Goal: Information Seeking & Learning: Learn about a topic

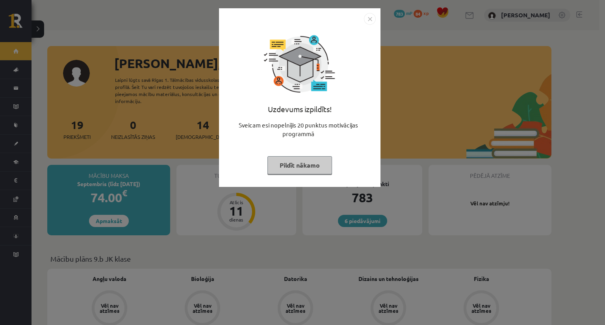
click at [294, 163] on button "Pildīt nākamo" at bounding box center [299, 165] width 65 height 18
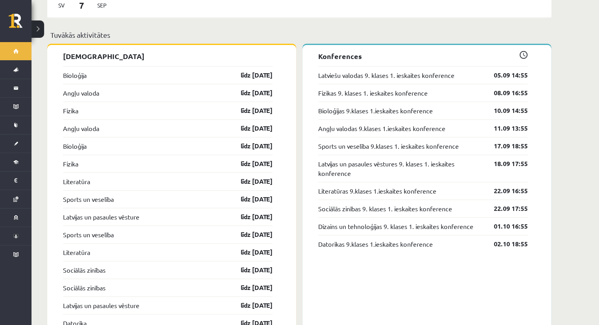
scroll to position [767, 0]
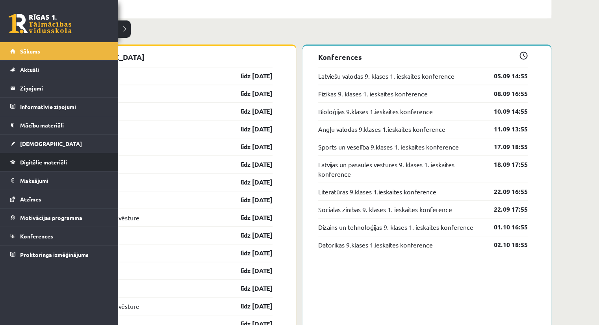
click at [41, 163] on span "Digitālie materiāli" at bounding box center [43, 162] width 47 height 7
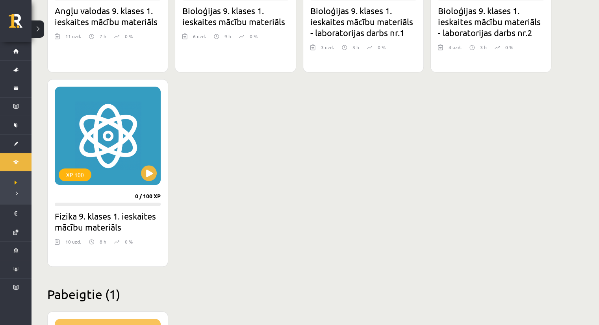
scroll to position [850, 0]
click at [153, 170] on button at bounding box center [149, 173] width 16 height 16
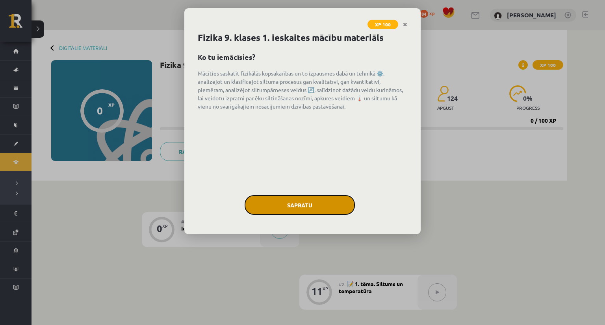
click at [300, 202] on button "Sapratu" at bounding box center [299, 205] width 110 height 20
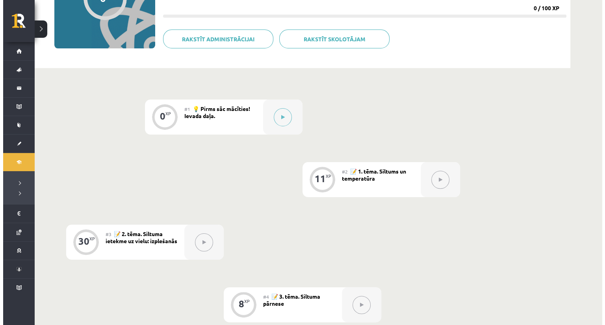
scroll to position [113, 0]
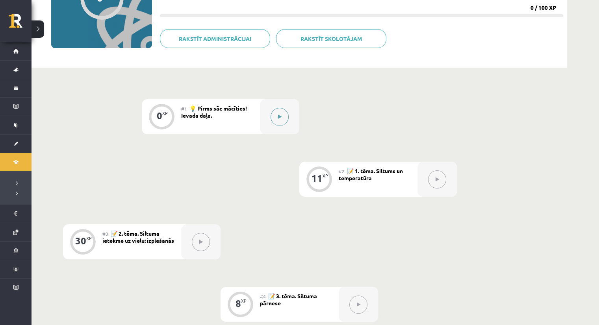
click at [276, 115] on button at bounding box center [279, 117] width 18 height 18
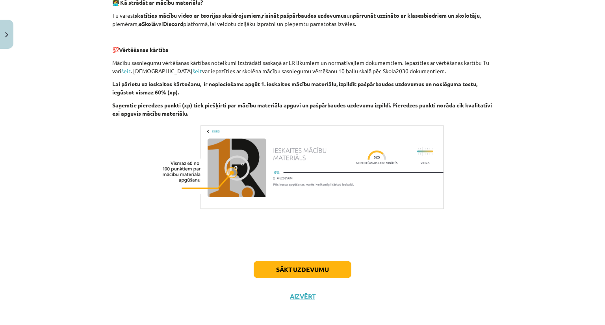
scroll to position [496, 0]
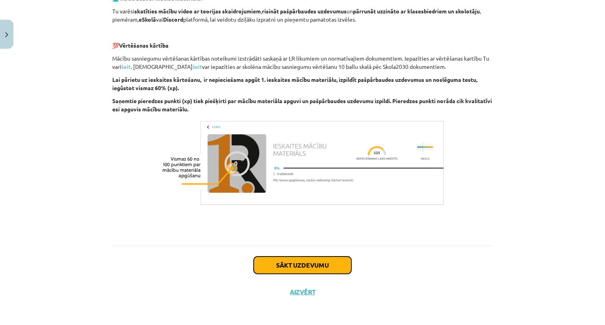
click at [290, 261] on button "Sākt uzdevumu" at bounding box center [303, 265] width 98 height 17
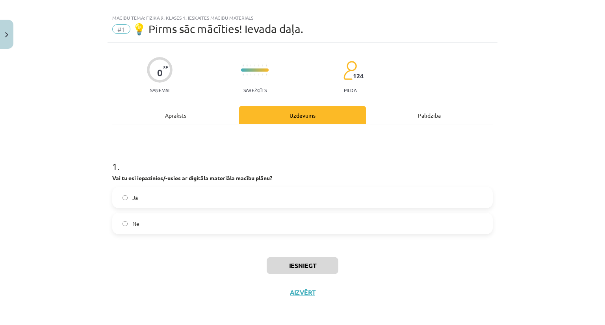
click at [186, 202] on label "Jā" at bounding box center [302, 198] width 379 height 20
click at [288, 261] on button "Iesniegt" at bounding box center [303, 265] width 72 height 17
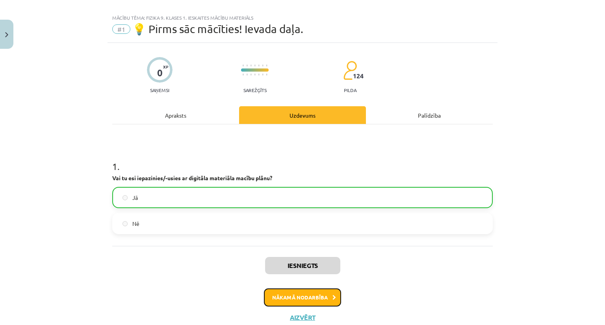
click at [302, 297] on button "Nākamā nodarbība" at bounding box center [302, 298] width 77 height 18
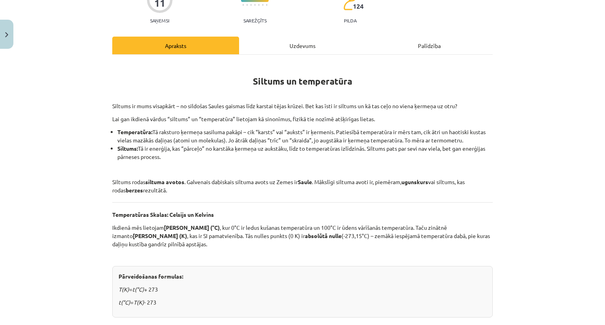
scroll to position [90, 0]
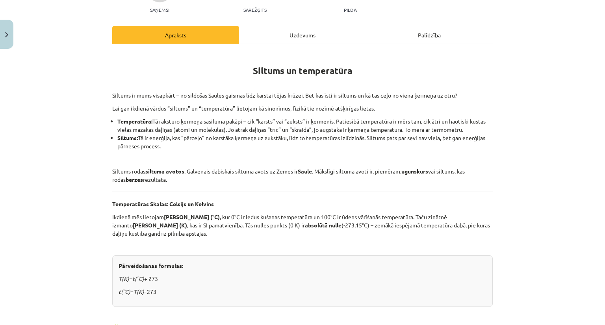
drag, startPoint x: 354, startPoint y: 178, endPoint x: 482, endPoint y: 124, distance: 138.6
click at [482, 124] on div "Siltums un temperatūra Siltums ir mums visapkārt – no sildošas Saules gaismas l…" at bounding box center [302, 288] width 380 height 475
click at [578, 98] on div "Mācību tēma: Fizika 9. klases 1. ieskaites mācību materiāls #2 📝 1. tēma. Siltu…" at bounding box center [302, 162] width 605 height 325
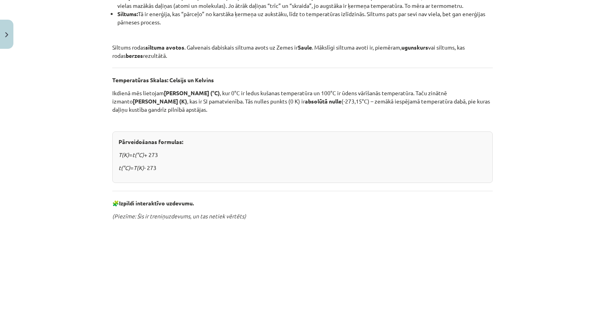
scroll to position [212, 0]
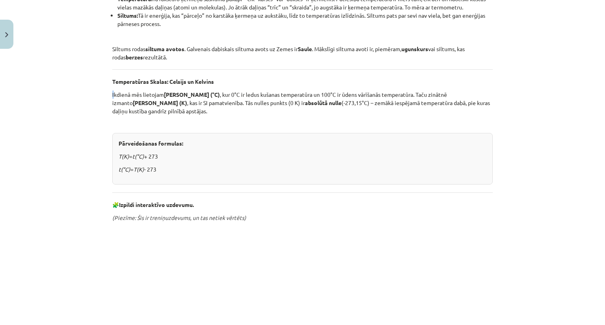
drag, startPoint x: 102, startPoint y: 85, endPoint x: 111, endPoint y: 88, distance: 9.5
click at [111, 88] on div "Mācību tēma: Fizika 9. klases 1. ieskaites mācību materiāls #2 📝 1. tēma. Siltu…" at bounding box center [302, 162] width 605 height 325
click at [96, 86] on div "Mācību tēma: Fizika 9. klases 1. ieskaites mācību materiāls #2 📝 1. tēma. Siltu…" at bounding box center [302, 162] width 605 height 325
click at [98, 83] on div "Mācību tēma: Fizika 9. klases 1. ieskaites mācību materiāls #2 📝 1. tēma. Siltu…" at bounding box center [302, 162] width 605 height 325
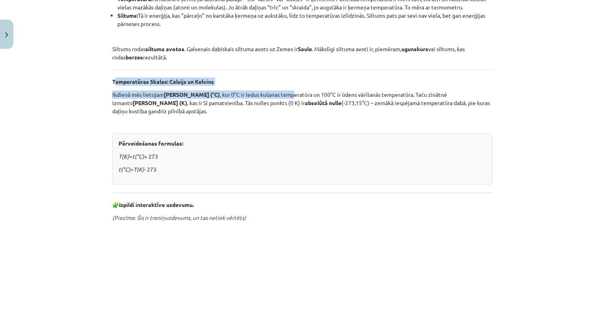
drag, startPoint x: 111, startPoint y: 79, endPoint x: 294, endPoint y: 88, distance: 183.7
click at [294, 88] on div "Siltums un temperatūra Siltums ir mums visapkārt – no sildošas Saules gaismas l…" at bounding box center [302, 166] width 380 height 475
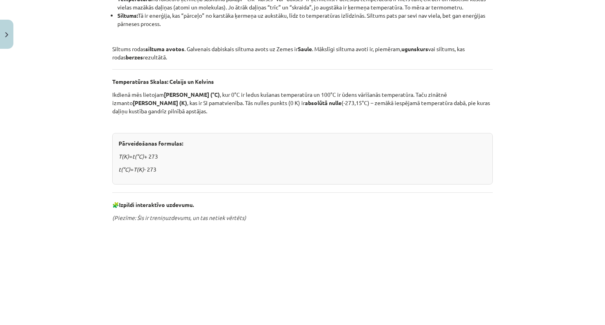
click at [96, 140] on div "Mācību tēma: Fizika 9. klases 1. ieskaites mācību materiāls #2 📝 1. tēma. Siltu…" at bounding box center [302, 162] width 605 height 325
click at [84, 111] on div "Mācību tēma: Fizika 9. klases 1. ieskaites mācību materiāls #2 📝 1. tēma. Siltu…" at bounding box center [302, 162] width 605 height 325
drag, startPoint x: 104, startPoint y: 80, endPoint x: 351, endPoint y: 177, distance: 264.8
click at [351, 177] on div "11 XP Saņemsi Sarežģīts 124 pilda Apraksts Uzdevums Palīdzība Siltums un temper…" at bounding box center [302, 157] width 390 height 635
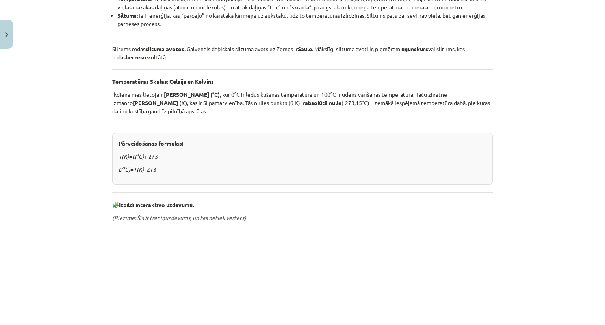
copy div "Temperatūras Skalas: Celsijs un Kelvins Ikdienā mēs lietojam Celsija skalu (°C)…"
click at [72, 73] on div "Mācību tēma: Fizika 9. klases 1. ieskaites mācību materiāls #2 📝 1. tēma. Siltu…" at bounding box center [302, 162] width 605 height 325
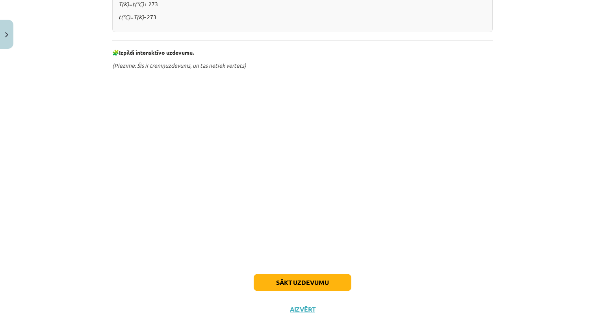
scroll to position [366, 0]
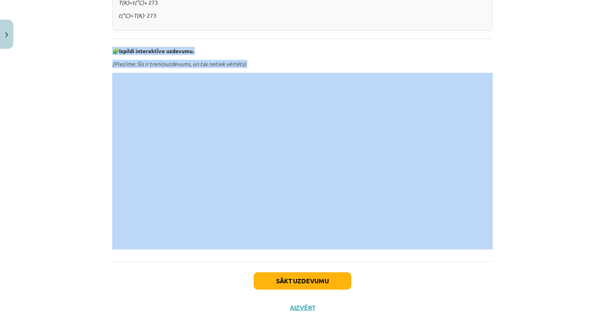
drag, startPoint x: 107, startPoint y: 53, endPoint x: 200, endPoint y: 72, distance: 94.8
click at [134, 38] on div "11 XP Saņemsi Sarežģīts 124 pilda Apraksts Uzdevums Palīdzība Siltums un temper…" at bounding box center [302, 3] width 390 height 635
click at [49, 84] on div "Mācību tēma: Fizika 9. klases 1. ieskaites mācību materiāls #2 📝 1. tēma. Siltu…" at bounding box center [302, 162] width 605 height 325
drag, startPoint x: 49, startPoint y: 84, endPoint x: 94, endPoint y: 48, distance: 57.4
click at [94, 48] on div "Mācību tēma: Fizika 9. klases 1. ieskaites mācību materiāls #2 📝 1. tēma. Siltu…" at bounding box center [302, 162] width 605 height 325
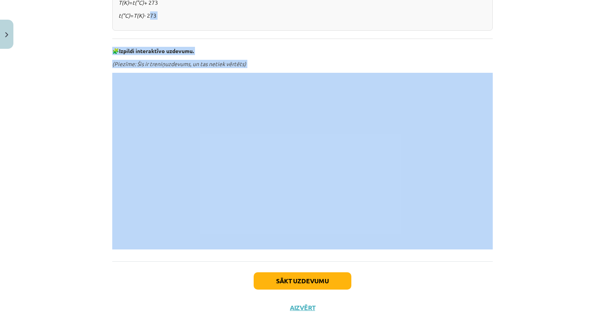
click at [94, 48] on div "Mācību tēma: Fizika 9. klases 1. ieskaites mācību materiāls #2 📝 1. tēma. Siltu…" at bounding box center [302, 162] width 605 height 325
drag, startPoint x: 115, startPoint y: 48, endPoint x: 220, endPoint y: 72, distance: 107.5
click at [119, 19] on div "Siltums un temperatūra Siltums ir mums visapkārt – no sildošas Saules gaismas l…" at bounding box center [302, 12] width 380 height 475
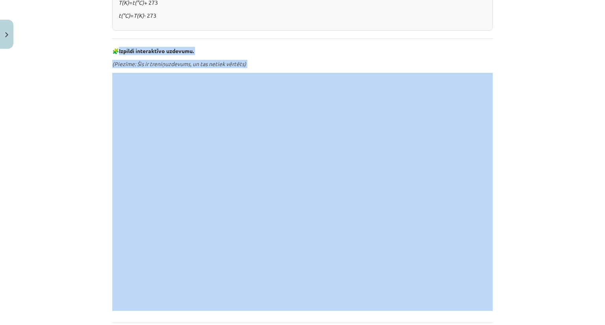
click at [92, 157] on div "Mācību tēma: Fizika 9. klases 1. ieskaites mācību materiāls #2 📝 1. tēma. Siltu…" at bounding box center [302, 162] width 605 height 325
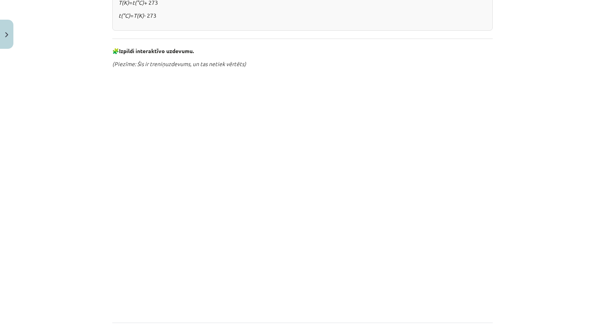
click at [107, 54] on div "11 XP Saņemsi Sarežģīts 124 pilda Apraksts Uzdevums Palīdzība Siltums un temper…" at bounding box center [302, 34] width 390 height 696
drag, startPoint x: 114, startPoint y: 51, endPoint x: 168, endPoint y: 57, distance: 54.6
click at [168, 57] on div "Siltums un temperatūra Siltums ir mums visapkārt – no sildošas Saules gaismas l…" at bounding box center [302, 43] width 380 height 536
click at [72, 112] on div "Mācību tēma: Fizika 9. klases 1. ieskaites mācību materiāls #2 📝 1. tēma. Siltu…" at bounding box center [302, 162] width 605 height 325
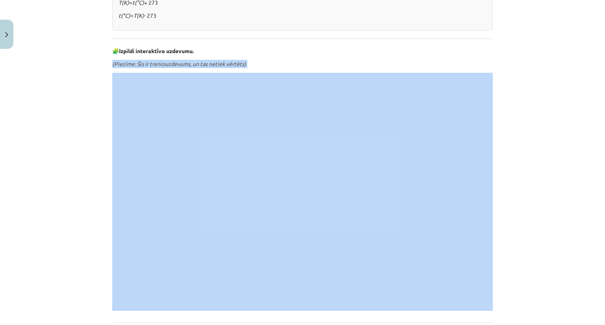
drag, startPoint x: 95, startPoint y: 85, endPoint x: 109, endPoint y: 59, distance: 29.4
click at [109, 59] on div "Mācību tēma: Fizika 9. klases 1. ieskaites mācību materiāls #2 📝 1. tēma. Siltu…" at bounding box center [302, 162] width 605 height 325
click at [101, 60] on div "Mācību tēma: Fizika 9. klases 1. ieskaites mācību materiāls #2 📝 1. tēma. Siltu…" at bounding box center [302, 162] width 605 height 325
drag, startPoint x: 115, startPoint y: 47, endPoint x: 151, endPoint y: 72, distance: 43.9
click at [372, 106] on div "Siltums un temperatūra Siltums ir mums visapkārt – no sildošas Saules gaismas l…" at bounding box center [302, 43] width 380 height 536
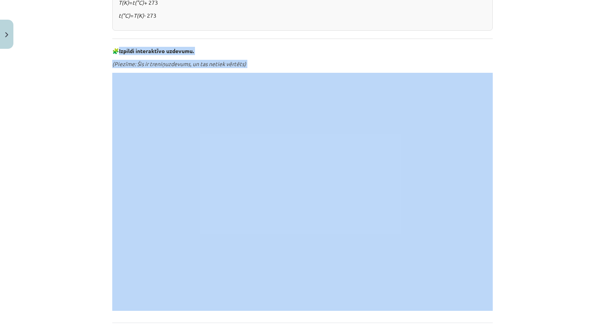
click at [52, 196] on div "Mācību tēma: Fizika 9. klases 1. ieskaites mācību materiāls #2 📝 1. tēma. Siltu…" at bounding box center [302, 162] width 605 height 325
drag, startPoint x: 117, startPoint y: 46, endPoint x: 182, endPoint y: 72, distance: 70.3
click at [161, 77] on div "Siltums un temperatūra Siltums ir mums visapkārt – no sildošas Saules gaismas l…" at bounding box center [302, 43] width 380 height 536
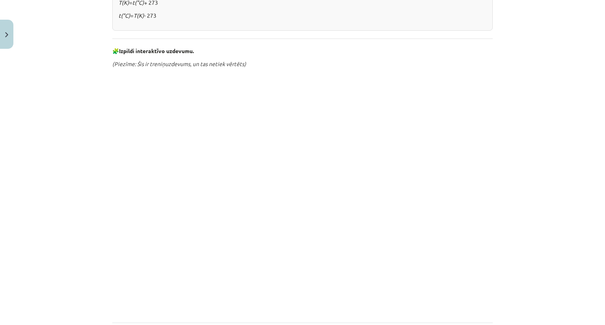
click at [524, 112] on div "Mācību tēma: Fizika 9. klases 1. ieskaites mācību materiāls #2 📝 1. tēma. Siltu…" at bounding box center [302, 162] width 605 height 325
drag, startPoint x: 104, startPoint y: 72, endPoint x: 86, endPoint y: 68, distance: 18.1
click at [86, 68] on div "Mācību tēma: Fizika 9. klases 1. ieskaites mācību materiāls #2 📝 1. tēma. Siltu…" at bounding box center [302, 162] width 605 height 325
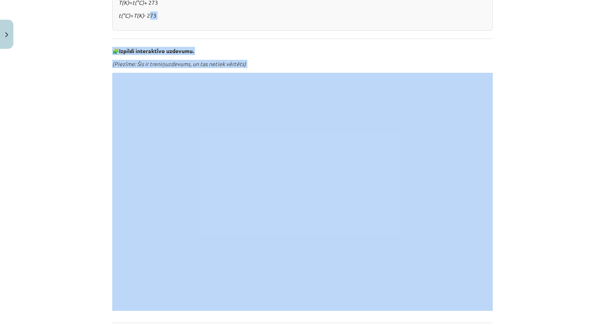
drag, startPoint x: 86, startPoint y: 68, endPoint x: 106, endPoint y: 51, distance: 26.0
click at [106, 51] on div "Mācību tēma: Fizika 9. klases 1. ieskaites mācību materiāls #2 📝 1. tēma. Siltu…" at bounding box center [302, 162] width 605 height 325
click at [66, 74] on div "Mācību tēma: Fizika 9. klases 1. ieskaites mācību materiāls #2 📝 1. tēma. Siltu…" at bounding box center [302, 162] width 605 height 325
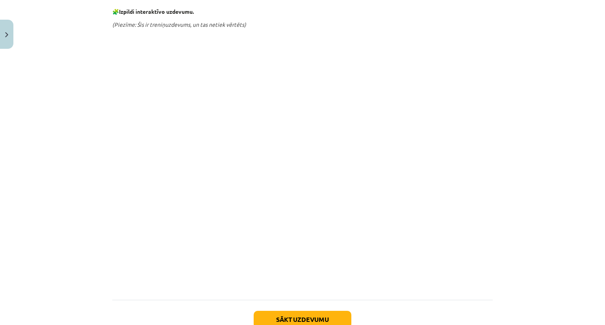
scroll to position [459, 0]
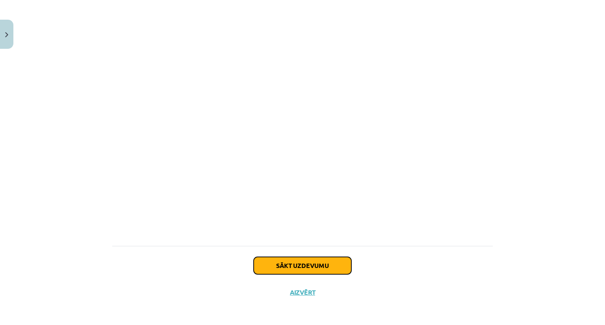
click at [284, 265] on button "Sākt uzdevumu" at bounding box center [303, 265] width 98 height 17
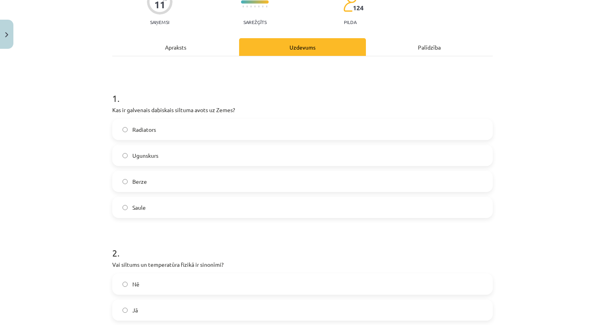
scroll to position [81, 0]
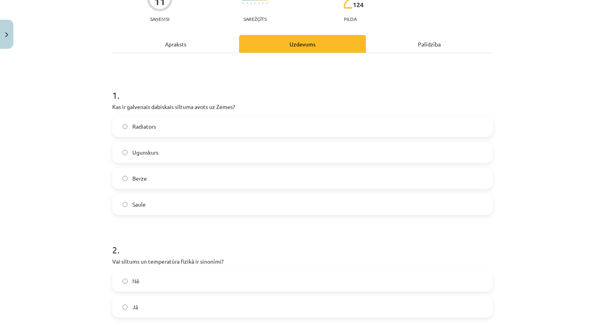
click at [183, 204] on label "Saule" at bounding box center [302, 204] width 379 height 20
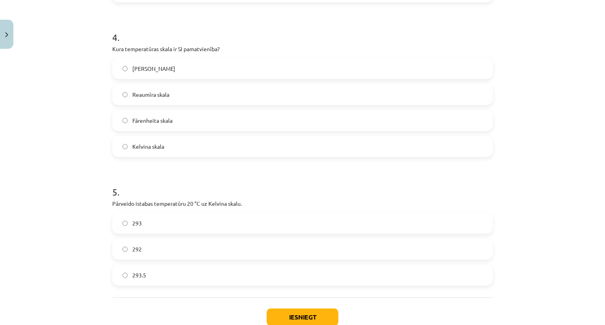
scroll to position [551, 0]
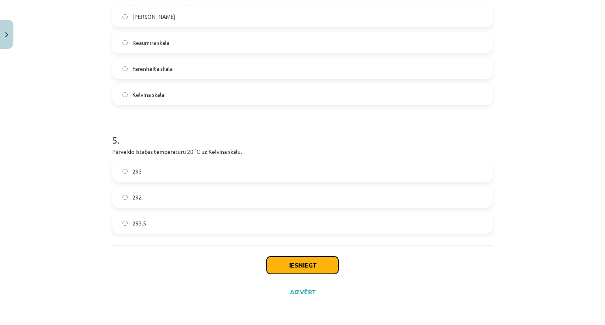
click at [299, 262] on button "Iesniegt" at bounding box center [303, 265] width 72 height 17
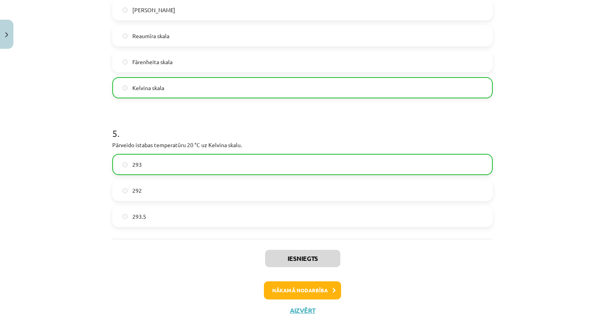
scroll to position [575, 0]
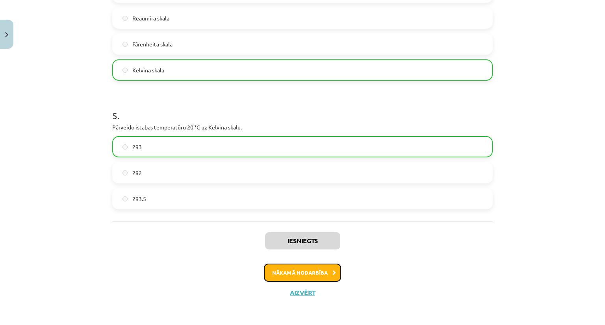
click at [313, 268] on button "Nākamā nodarbība" at bounding box center [302, 273] width 77 height 18
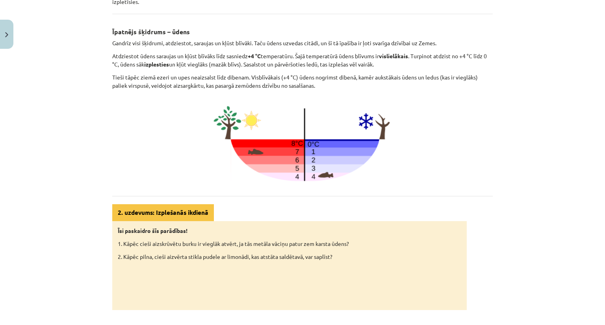
scroll to position [345, 0]
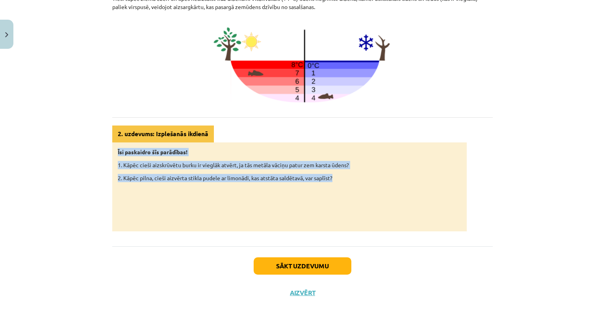
drag, startPoint x: 103, startPoint y: 142, endPoint x: 344, endPoint y: 176, distance: 243.7
click at [344, 176] on div "Mācību tēma: Fizika 9. klases 1. ieskaites mācību materiāls #3 📝 2. tēma. Siltu…" at bounding box center [302, 162] width 605 height 325
copy div "Īsi paskaidro šīs parādības! 1. Kāpēc cieši aizskrūvētu burku ir vieglāk atvērt…"
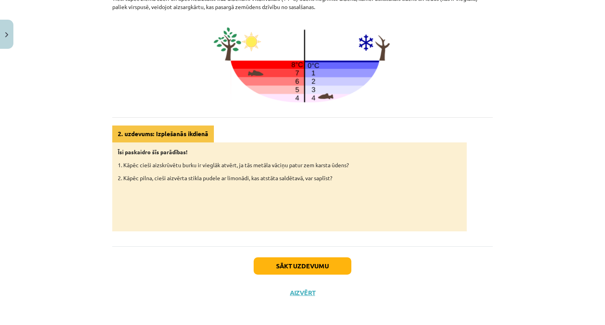
click at [81, 128] on div "Mācību tēma: Fizika 9. klases 1. ieskaites mācību materiāls #3 📝 2. tēma. Siltu…" at bounding box center [302, 162] width 605 height 325
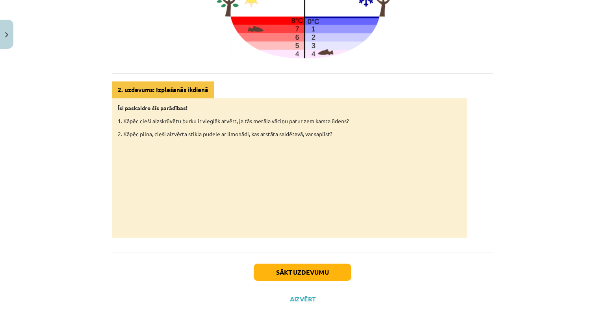
scroll to position [395, 0]
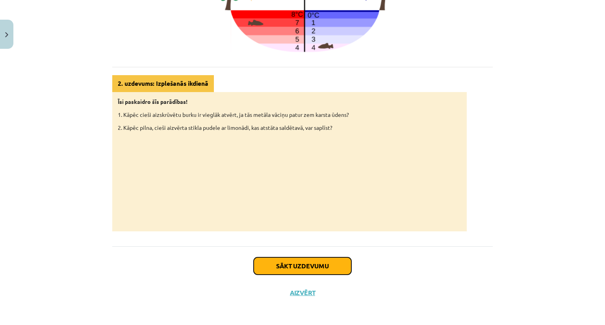
click at [283, 263] on button "Sākt uzdevumu" at bounding box center [303, 265] width 98 height 17
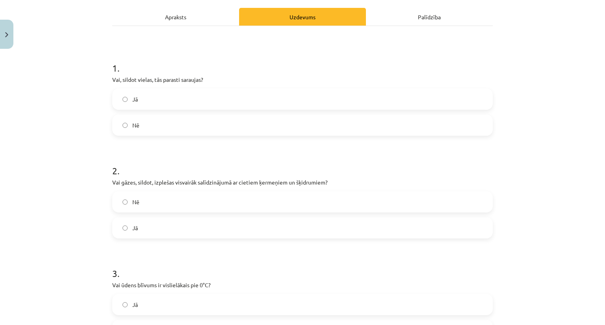
scroll to position [136, 0]
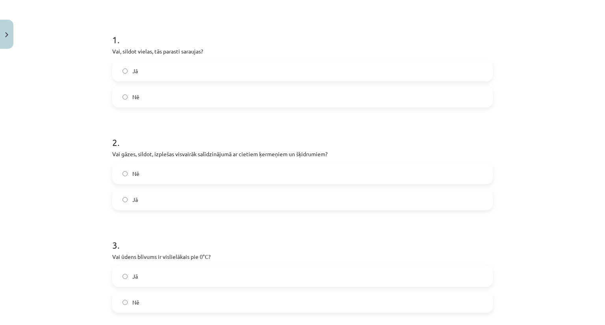
click at [260, 100] on label "Nē" at bounding box center [302, 97] width 379 height 20
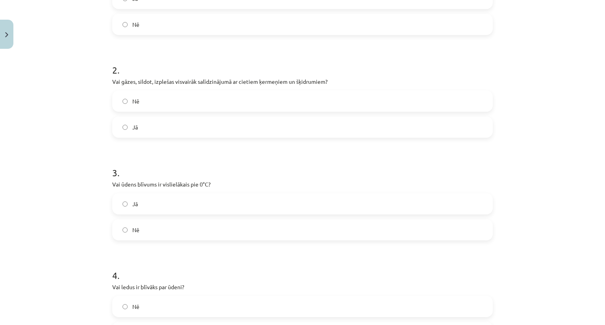
scroll to position [218, 0]
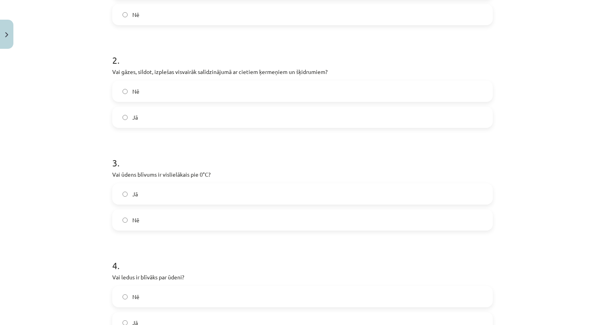
click at [145, 114] on label "Jā" at bounding box center [302, 117] width 379 height 20
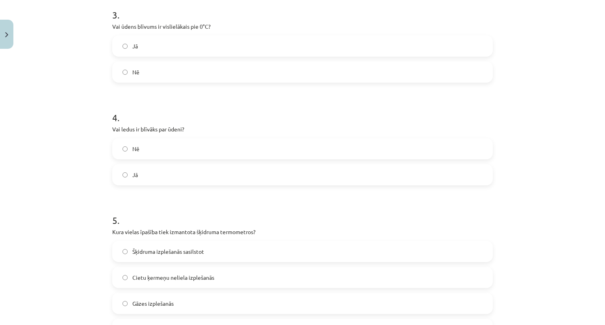
scroll to position [370, 0]
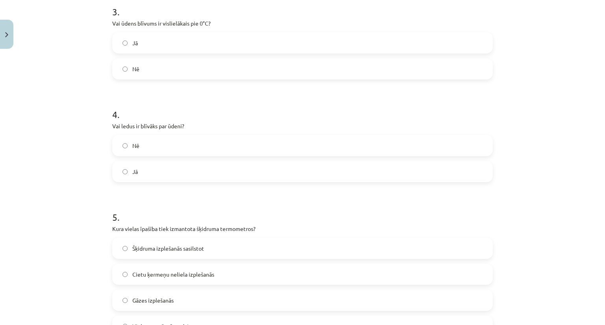
click at [142, 62] on label "Nē" at bounding box center [302, 69] width 379 height 20
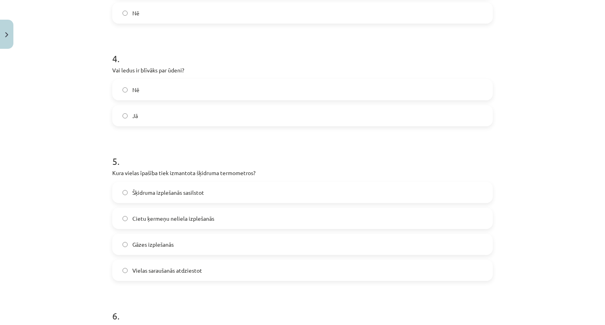
scroll to position [440, 0]
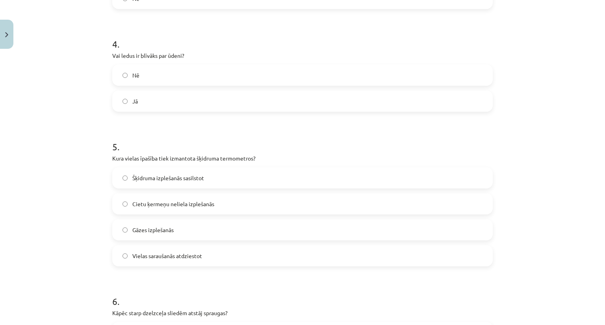
click at [150, 70] on label "Nē" at bounding box center [302, 75] width 379 height 20
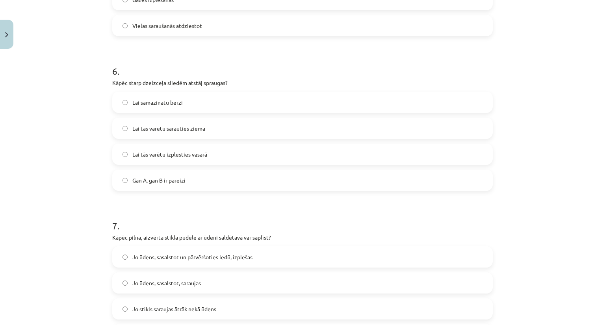
scroll to position [671, 0]
drag, startPoint x: 90, startPoint y: 174, endPoint x: 68, endPoint y: 174, distance: 21.7
click at [68, 174] on div "Mācību tēma: Fizika 9. klases 1. ieskaites mācību materiāls #3 📝 2. tēma. Siltu…" at bounding box center [302, 162] width 605 height 325
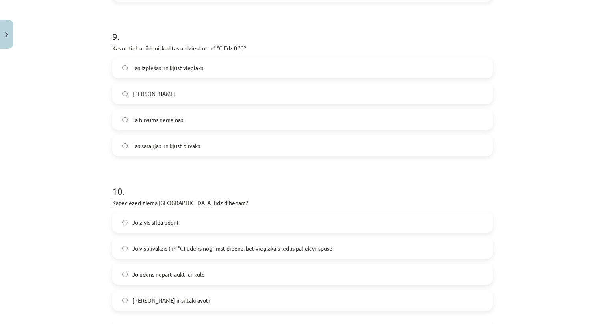
scroll to position [1171, 0]
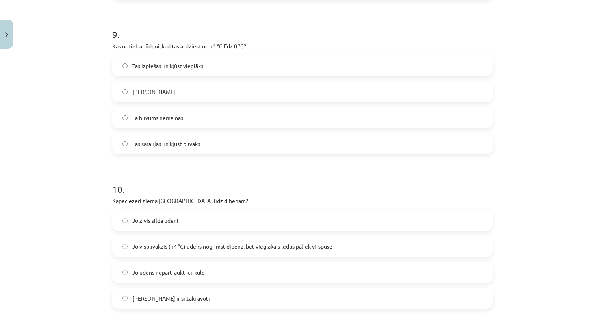
click at [124, 90] on label "[PERSON_NAME]" at bounding box center [302, 92] width 379 height 20
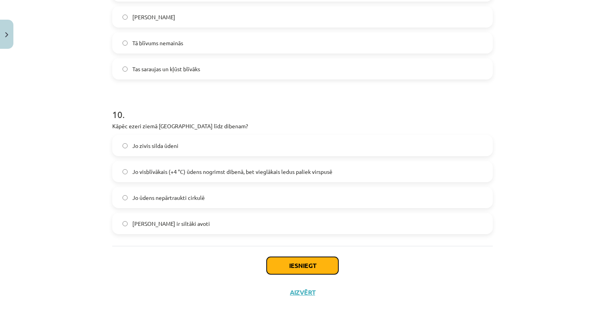
click at [298, 262] on button "Iesniegt" at bounding box center [303, 265] width 72 height 17
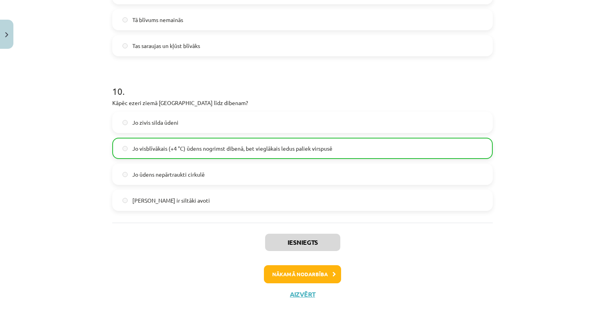
scroll to position [1271, 0]
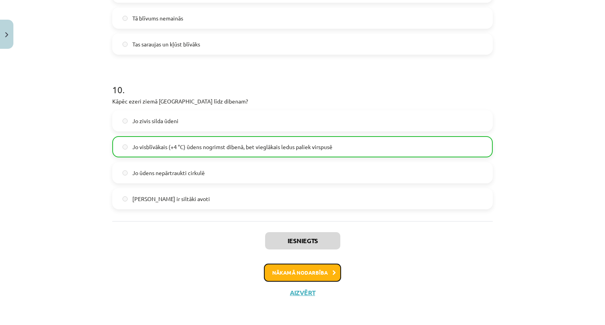
click at [309, 273] on button "Nākamā nodarbība" at bounding box center [302, 273] width 77 height 18
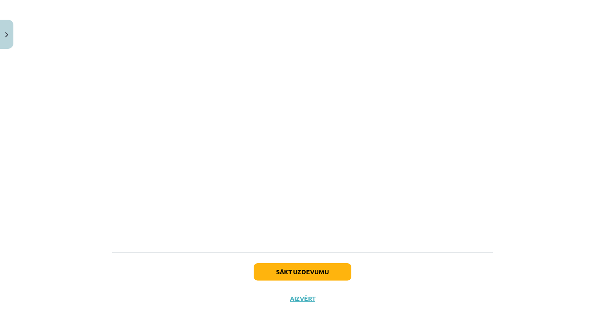
scroll to position [452, 0]
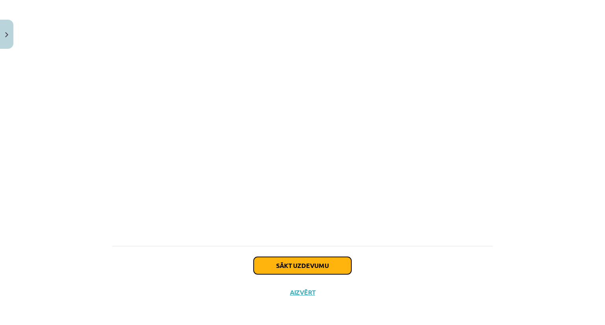
click at [293, 262] on button "Sākt uzdevumu" at bounding box center [303, 265] width 98 height 17
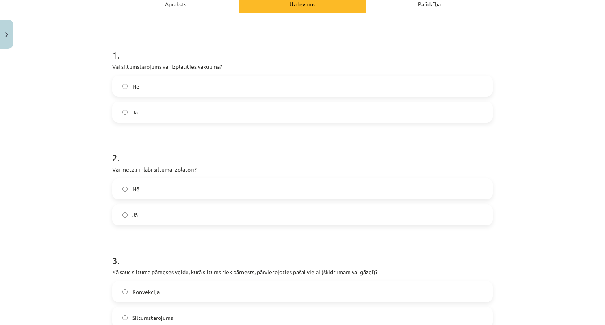
scroll to position [125, 0]
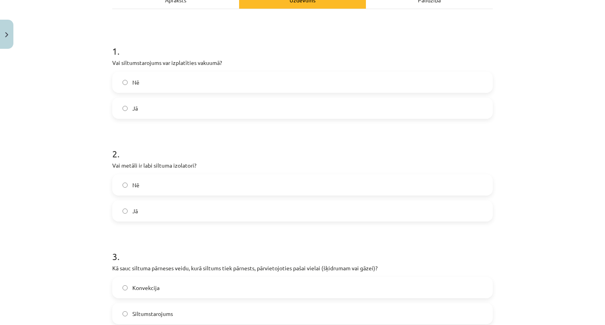
click at [125, 107] on label "Jā" at bounding box center [302, 108] width 379 height 20
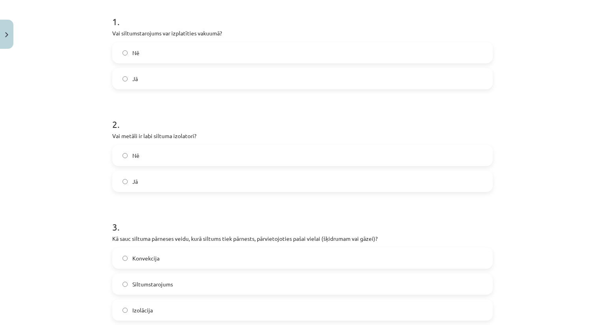
scroll to position [179, 0]
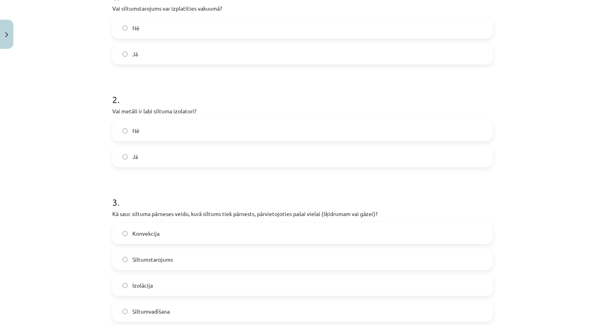
click at [135, 155] on label "Jā" at bounding box center [302, 157] width 379 height 20
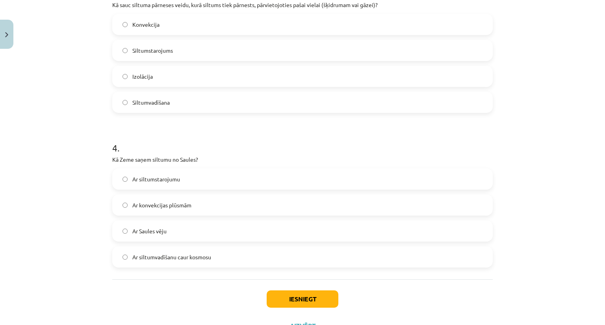
scroll to position [387, 0]
click at [285, 296] on button "Iesniegt" at bounding box center [303, 299] width 72 height 17
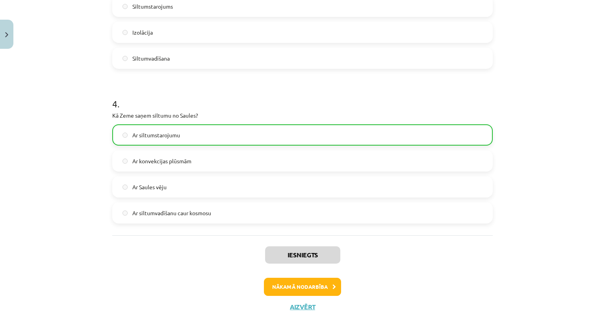
scroll to position [447, 0]
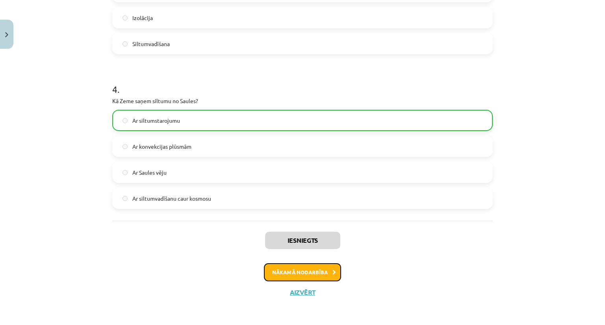
click at [307, 265] on button "Nākamā nodarbība" at bounding box center [302, 272] width 77 height 18
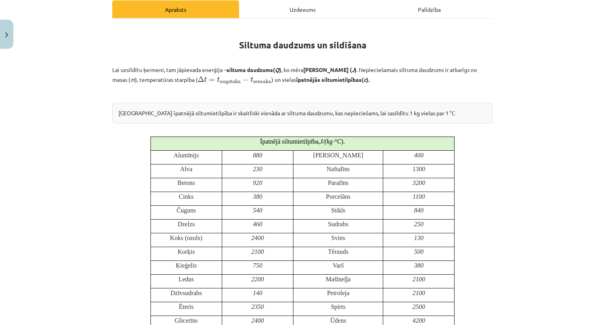
scroll to position [110, 0]
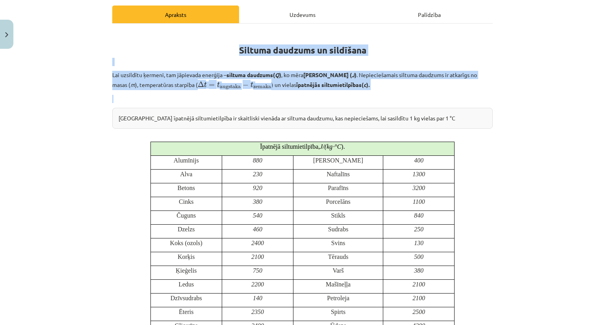
drag, startPoint x: 109, startPoint y: 32, endPoint x: 375, endPoint y: 97, distance: 273.6
copy div "Siltuma daudzums un sildīšana Lai uzsildītu ķermeni, tam jāpievada enerģija – s…"
click at [78, 74] on div "Mācību tēma: Fizika 9. klases 1. ieskaites mācību materiāls #5 📝 4. tēma. Siltu…" at bounding box center [302, 162] width 605 height 325
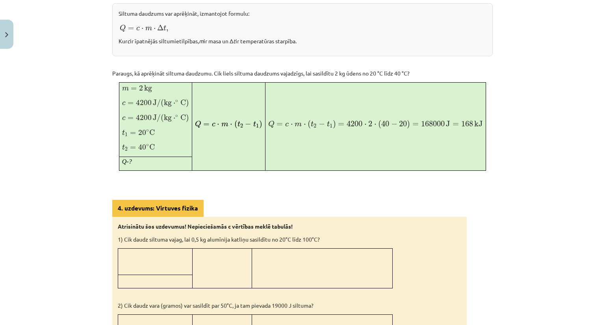
scroll to position [457, 0]
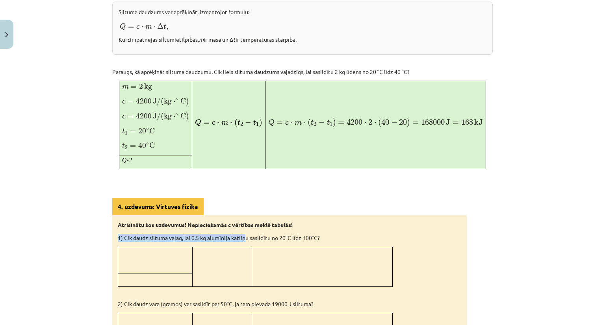
drag, startPoint x: 112, startPoint y: 230, endPoint x: 251, endPoint y: 229, distance: 139.4
click at [337, 182] on p at bounding box center [302, 186] width 380 height 8
click at [107, 218] on div "7 XP Saņemsi Sarežģīts 124 pilda Apraksts Uzdevums Palīdzība Siltuma daudzums u…" at bounding box center [302, 94] width 390 height 996
drag, startPoint x: 107, startPoint y: 218, endPoint x: 284, endPoint y: 222, distance: 177.6
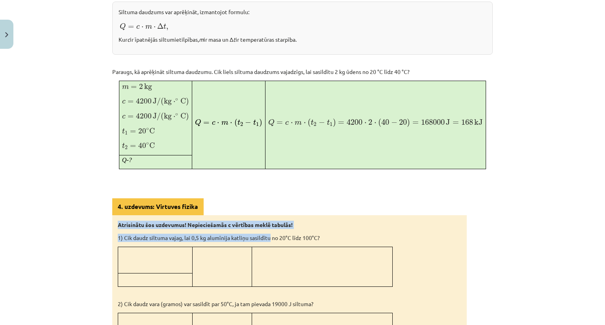
click at [284, 222] on div "7 XP Saņemsi Sarežģīts 124 pilda Apraksts Uzdevums Palīdzība Siltuma daudzums u…" at bounding box center [302, 94] width 390 height 996
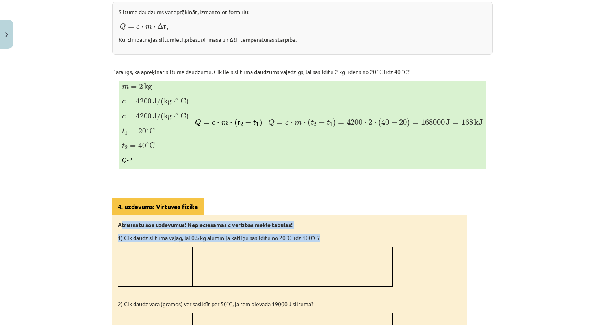
drag, startPoint x: 118, startPoint y: 220, endPoint x: 335, endPoint y: 231, distance: 217.2
copy div "trisinātu šos uzdevumus! Nepieciešamās c vērtības meklē tabulās! 1) Cik daudz s…"
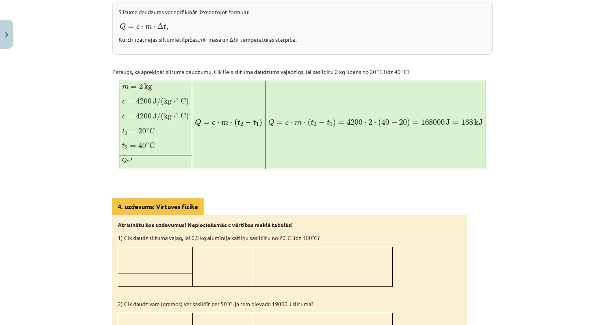
click at [52, 189] on div "Mācību tēma: Fizika 9. klases 1. ieskaites mācību materiāls #5 📝 4. tēma. Siltu…" at bounding box center [302, 162] width 605 height 325
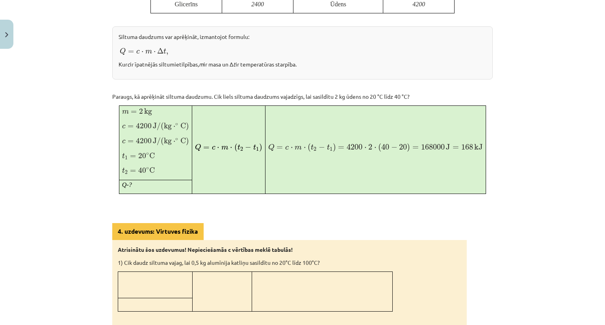
scroll to position [442, 0]
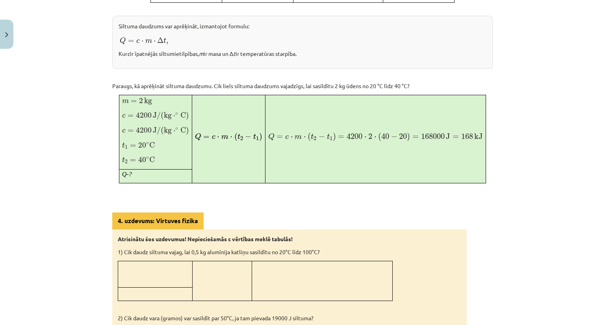
click at [43, 120] on div "Mācību tēma: Fizika 9. klases 1. ieskaites mācību materiāls #5 📝 4. tēma. Siltu…" at bounding box center [302, 162] width 605 height 325
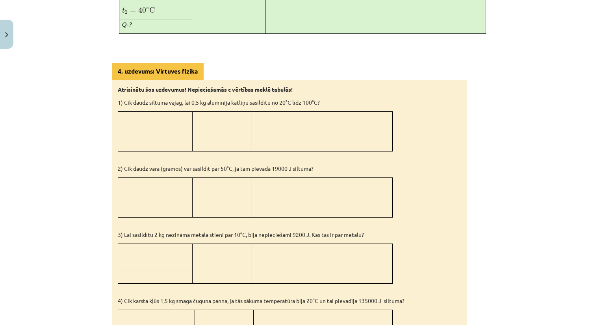
scroll to position [616, 0]
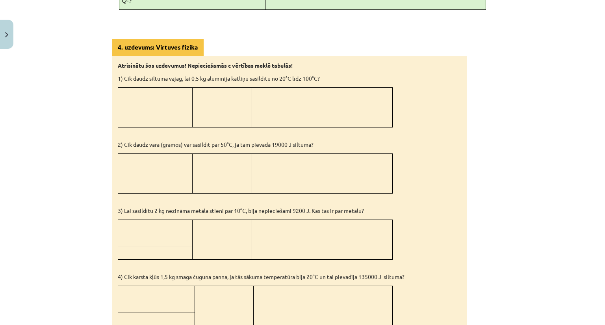
click at [124, 88] on p at bounding box center [155, 92] width 68 height 8
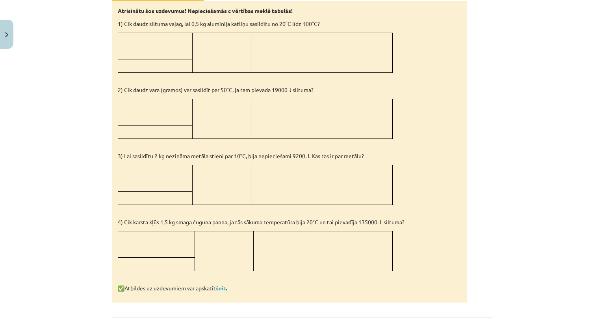
scroll to position [700, 0]
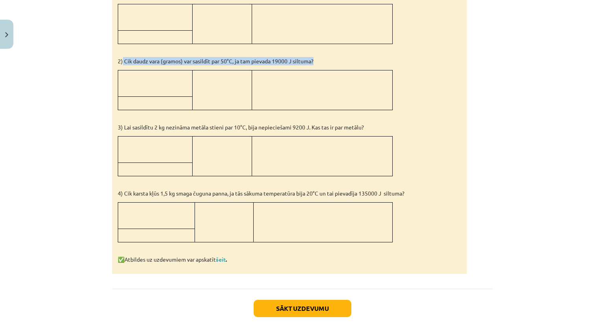
drag, startPoint x: 119, startPoint y: 56, endPoint x: 329, endPoint y: 53, distance: 210.2
click at [329, 57] on p "2) Cik daudz vara (gramos) var sasildīt par 50°C, ja tam pievada 19000 J siltum…" at bounding box center [289, 61] width 343 height 8
copy p "Cik daudz vara (gramos) var sasildīt par 50°C, ja tam pievada 19000 J siltuma?"
click at [62, 58] on div "Mācību tēma: Fizika 9. klases 1. ieskaites mācību materiāls #5 📝 4. tēma. Siltu…" at bounding box center [302, 162] width 605 height 325
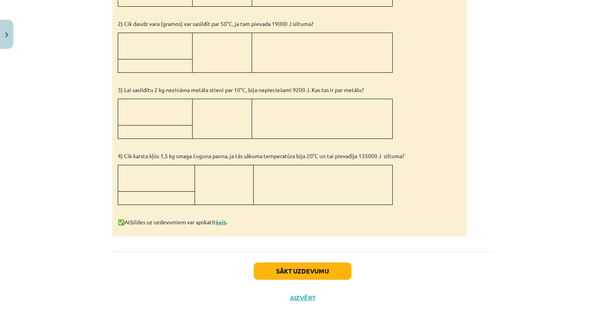
scroll to position [739, 0]
click at [219, 218] on link "šeit" at bounding box center [221, 221] width 10 height 7
click at [314, 264] on button "Sākt uzdevumu" at bounding box center [303, 270] width 98 height 17
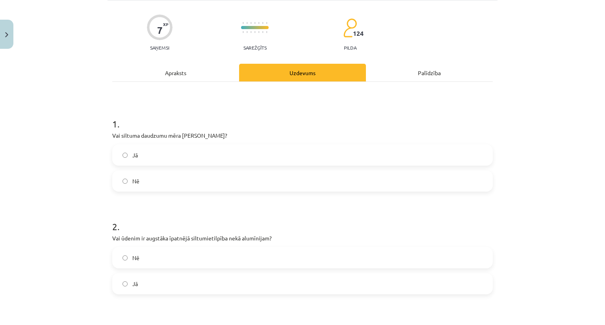
scroll to position [20, 0]
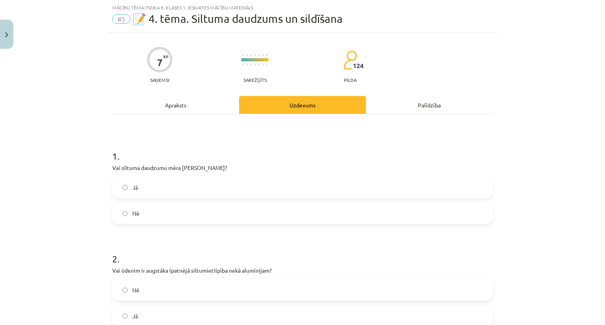
drag, startPoint x: 105, startPoint y: 166, endPoint x: 218, endPoint y: 167, distance: 113.8
click at [218, 167] on div "7 XP Saņemsi Sarežģīts 124 pilda Apraksts Uzdevums Palīdzība 1 . Vai siltuma da…" at bounding box center [302, 280] width 390 height 494
copy p "Vai siltuma daudzumu mēra [PERSON_NAME]?"
click at [73, 131] on div "Mācību tēma: Fizika 9. klases 1. ieskaites mācību materiāls #5 📝 4. tēma. Siltu…" at bounding box center [302, 162] width 605 height 325
drag, startPoint x: 65, startPoint y: 224, endPoint x: 35, endPoint y: 281, distance: 64.1
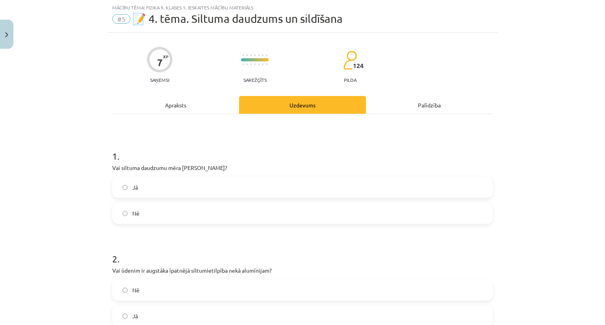
click at [35, 281] on div "Mācību tēma: Fizika 9. klases 1. ieskaites mācību materiāls #5 📝 4. tēma. Siltu…" at bounding box center [302, 162] width 605 height 325
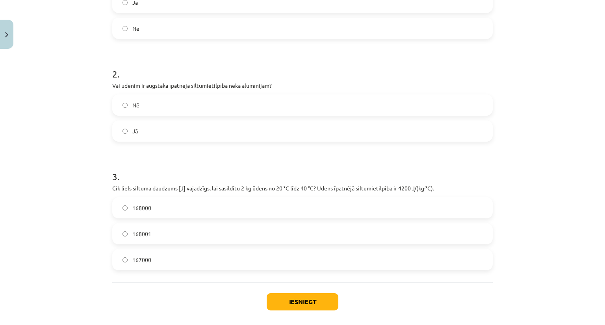
scroll to position [241, 0]
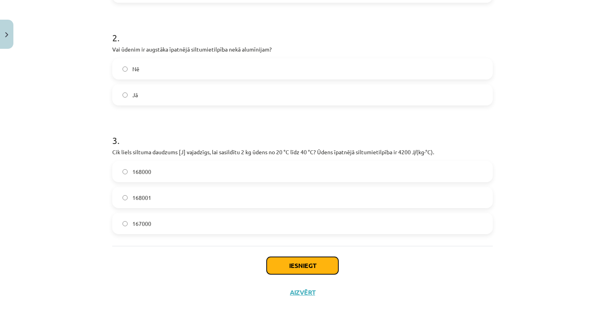
click at [301, 267] on button "Iesniegt" at bounding box center [303, 265] width 72 height 17
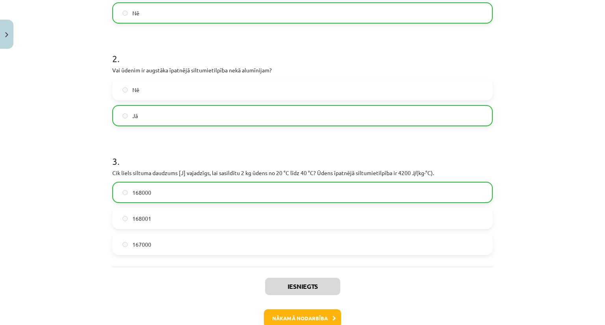
scroll to position [266, 0]
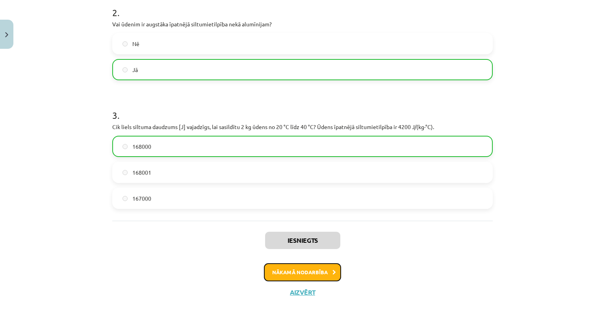
click at [287, 271] on button "Nākamā nodarbība" at bounding box center [302, 272] width 77 height 18
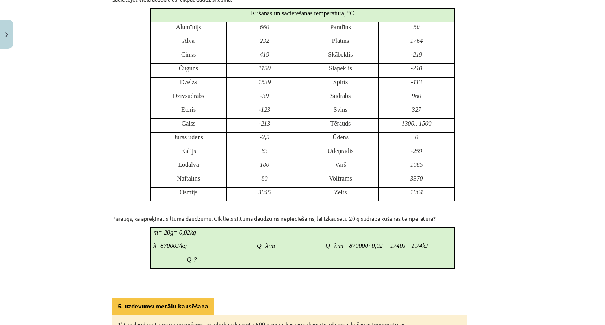
scroll to position [448, 0]
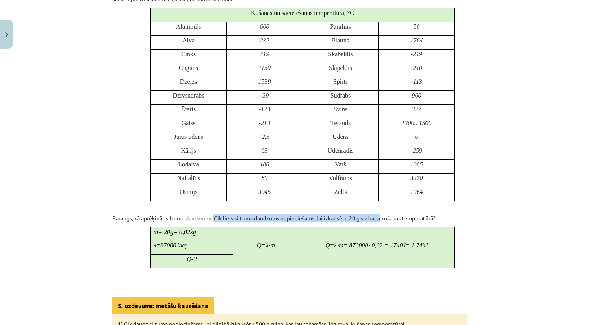
drag, startPoint x: 210, startPoint y: 214, endPoint x: 380, endPoint y: 215, distance: 169.7
click at [380, 215] on p "Paraugs, kā aprēķināt siltuma daudzumu. Cik liels siltuma daudzums nepieciešams…" at bounding box center [302, 218] width 380 height 8
click at [450, 216] on p "Paraugs, kā aprēķināt siltuma daudzumu. Cik liels siltuma daudzums nepieciešams…" at bounding box center [302, 218] width 380 height 8
drag, startPoint x: 438, startPoint y: 215, endPoint x: 212, endPoint y: 216, distance: 226.0
click at [212, 216] on p "Paraugs, kā aprēķināt siltuma daudzumu. Cik liels siltuma daudzums nepieciešams…" at bounding box center [302, 218] width 380 height 8
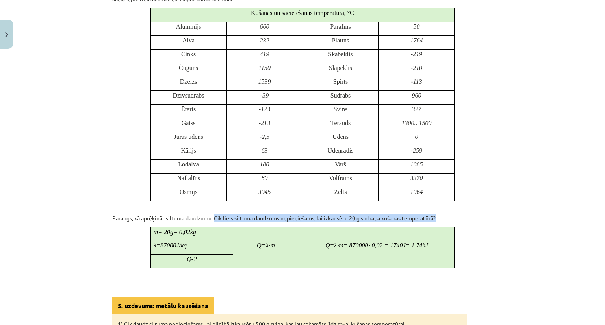
copy p "Cik liels siltuma daudzums nepieciešams, lai izkausētu 20 g sudraba kušanas tem…"
click at [63, 26] on div "Mācību tēma: Fizika 9. klases 1. ieskaites mācību materiāls #6 📝 5. tēma. Kušan…" at bounding box center [302, 162] width 605 height 325
click at [98, 85] on div "Mācību tēma: Fizika 9. klases 1. ieskaites mācību materiāls #6 📝 5. tēma. Kušan…" at bounding box center [302, 162] width 605 height 325
click at [87, 126] on div "Mācību tēma: Fizika 9. klases 1. ieskaites mācību materiāls #6 📝 5. tēma. Kušan…" at bounding box center [302, 162] width 605 height 325
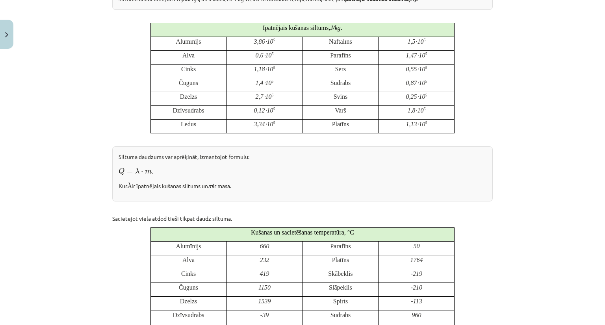
scroll to position [232, 0]
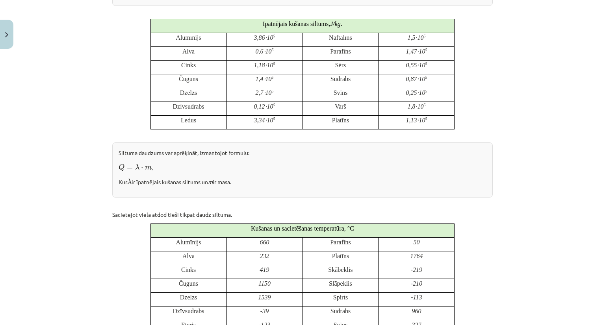
click at [77, 94] on div "Mācību tēma: Fizika 9. klases 1. ieskaites mācību materiāls #6 📝 5. tēma. Kušan…" at bounding box center [302, 162] width 605 height 325
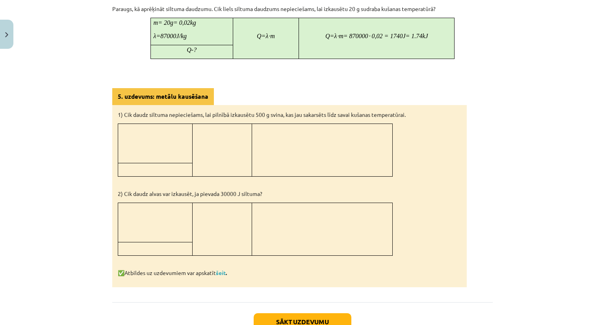
scroll to position [657, 0]
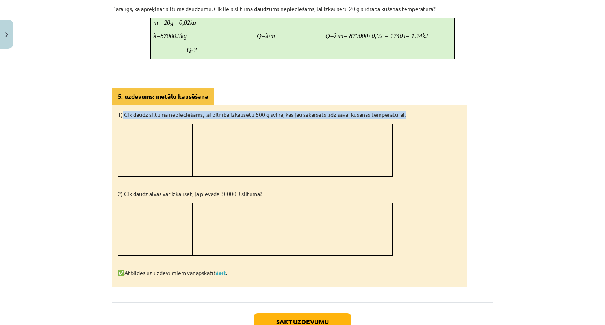
drag, startPoint x: 119, startPoint y: 111, endPoint x: 405, endPoint y: 113, distance: 286.2
click at [405, 113] on p "1) Cik daudz siltuma nepieciešams, lai pilnībā izkausētu 500 g svina, kas jau s…" at bounding box center [289, 115] width 343 height 8
copy p "Cik daudz siltuma nepieciešams, lai pilnībā izkausētu 500 g svina, kas jau saka…"
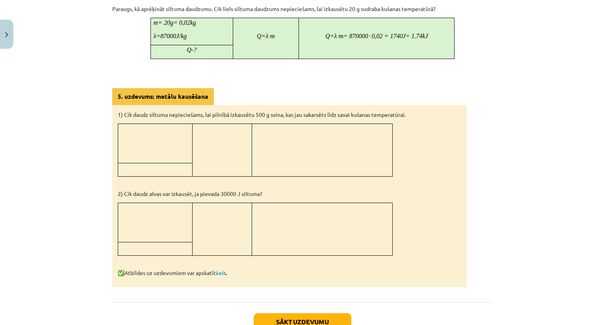
click at [20, 187] on div "Mācību tēma: Fizika 9. klases 1. ieskaites mācību materiāls #6 📝 5. tēma. Kušan…" at bounding box center [302, 162] width 605 height 325
click at [220, 269] on link "šeit" at bounding box center [221, 272] width 10 height 7
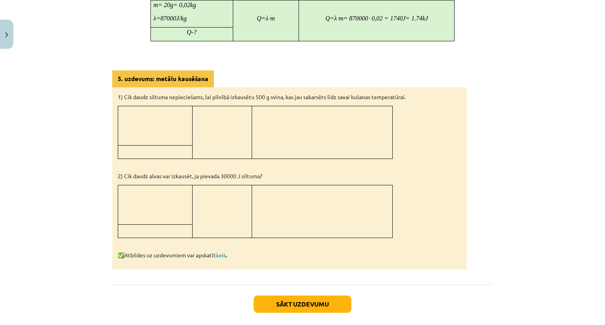
scroll to position [710, 0]
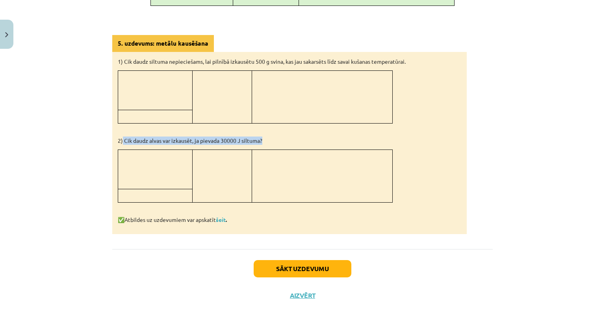
drag, startPoint x: 119, startPoint y: 136, endPoint x: 261, endPoint y: 133, distance: 142.2
click at [261, 137] on p "2) Cik daudz alvas var izkausēt, ja pievada 30000 J siltuma?" at bounding box center [289, 141] width 343 height 8
copy p "Cik daudz alvas var izkausēt, ja pievada 30000 J siltuma?"
click at [47, 68] on div "Mācību tēma: Fizika 9. klases 1. ieskaites mācību materiāls #6 📝 5. tēma. Kušan…" at bounding box center [302, 162] width 605 height 325
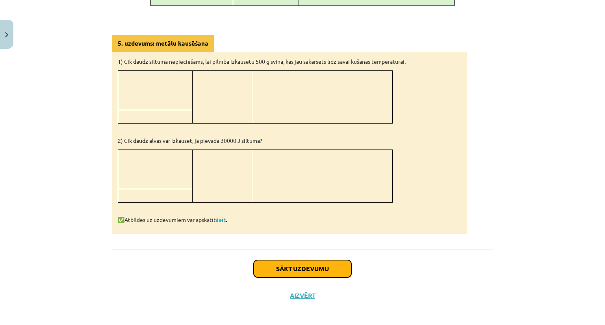
click at [299, 265] on button "Sākt uzdevumu" at bounding box center [303, 268] width 98 height 17
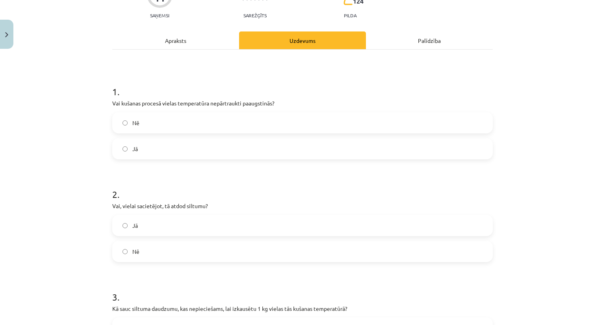
scroll to position [87, 0]
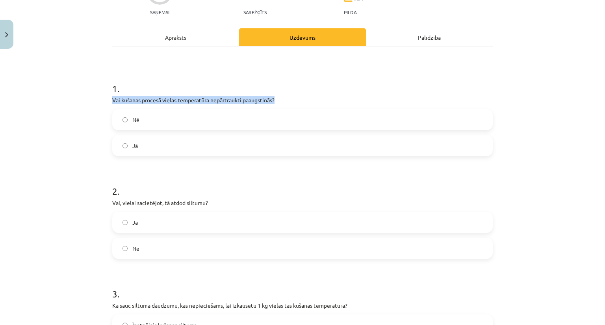
drag, startPoint x: 108, startPoint y: 100, endPoint x: 276, endPoint y: 100, distance: 167.7
copy p "Vai kušanas procesā vielas temperatūra nepārtraukti paaugstinās?"
click at [74, 109] on div "Mācību tēma: Fizika 9. klases 1. ieskaites mācību materiāls #6 📝 5. tēma. Kušan…" at bounding box center [302, 162] width 605 height 325
click at [85, 149] on div "Mācību tēma: Fizika 9. klases 1. ieskaites mācību materiāls #6 📝 5. tēma. Kušan…" at bounding box center [302, 162] width 605 height 325
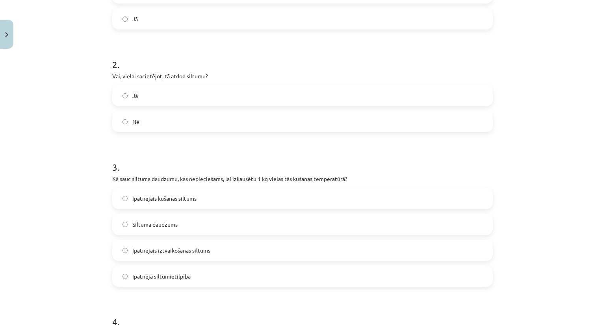
scroll to position [224, 0]
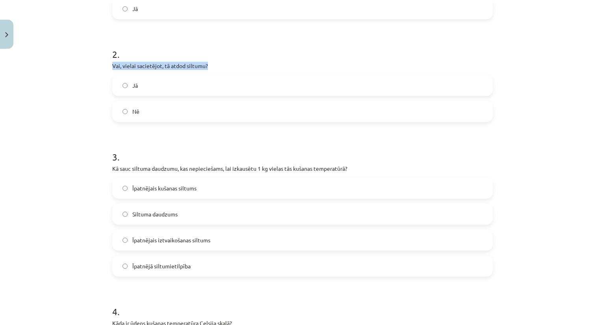
drag, startPoint x: 105, startPoint y: 65, endPoint x: 205, endPoint y: 67, distance: 99.6
click at [205, 67] on div "11 XP Saņemsi Sarežģīts 124 pilda Apraksts Uzdevums Palīdzība 1 . Vai kušanas p…" at bounding box center [302, 230] width 390 height 804
click at [63, 68] on div "Mācību tēma: Fizika 9. klases 1. ieskaites mācību materiāls #6 📝 5. tēma. Kušan…" at bounding box center [302, 162] width 605 height 325
click at [74, 142] on div "Mācību tēma: Fizika 9. klases 1. ieskaites mācību materiāls #6 📝 5. tēma. Kušan…" at bounding box center [302, 162] width 605 height 325
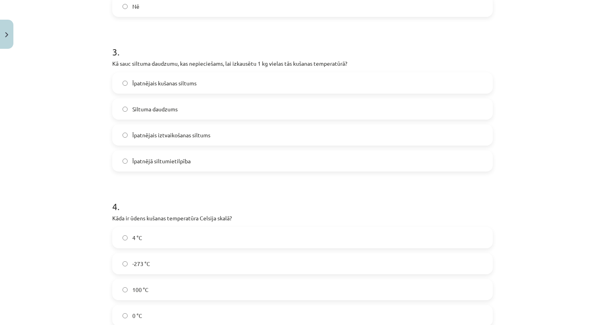
scroll to position [330, 0]
drag, startPoint x: 79, startPoint y: 148, endPoint x: 62, endPoint y: 170, distance: 27.8
click at [62, 170] on div "Mācību tēma: Fizika 9. klases 1. ieskaites mācību materiāls #6 📝 5. tēma. Kušan…" at bounding box center [302, 162] width 605 height 325
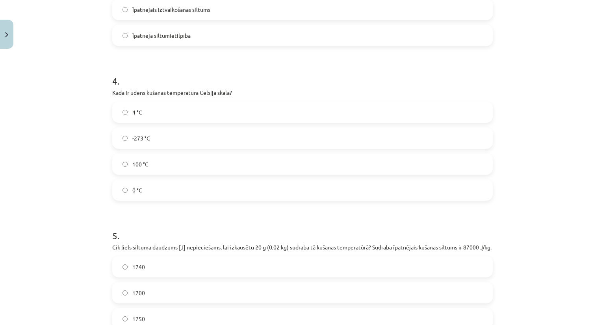
scroll to position [455, 0]
click at [124, 188] on label "0 °C" at bounding box center [302, 190] width 379 height 20
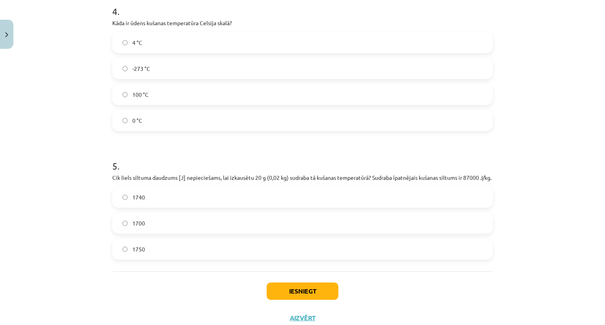
scroll to position [559, 0]
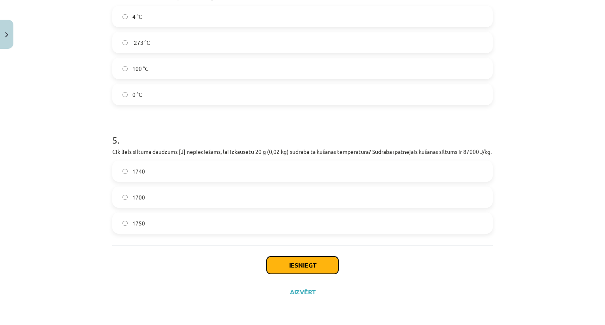
click at [303, 265] on button "Iesniegt" at bounding box center [303, 265] width 72 height 17
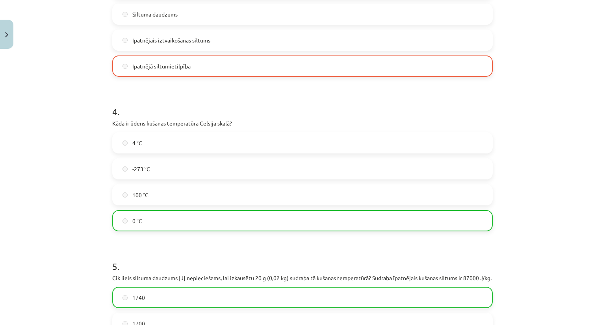
scroll to position [584, 0]
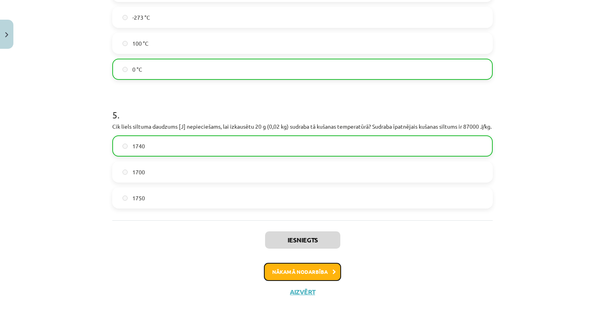
click at [297, 266] on button "Nākamā nodarbība" at bounding box center [302, 272] width 77 height 18
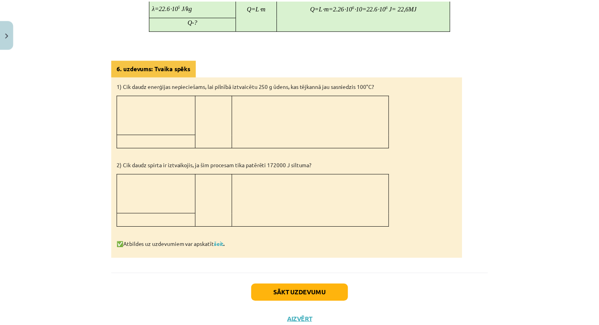
scroll to position [605, 0]
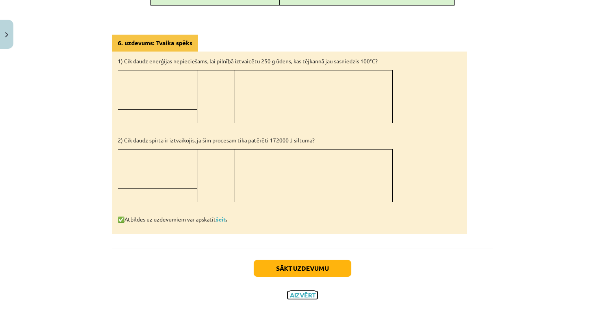
click at [299, 291] on button "Aizvērt" at bounding box center [302, 295] width 30 height 8
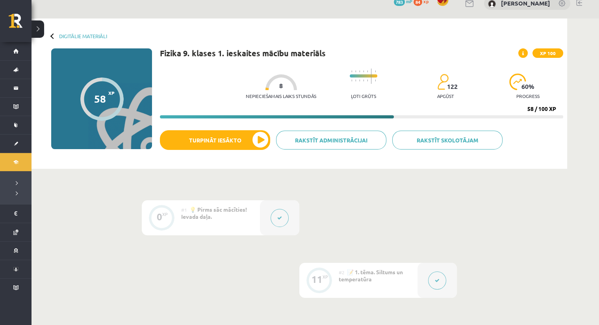
scroll to position [0, 0]
